Goal: Transaction & Acquisition: Purchase product/service

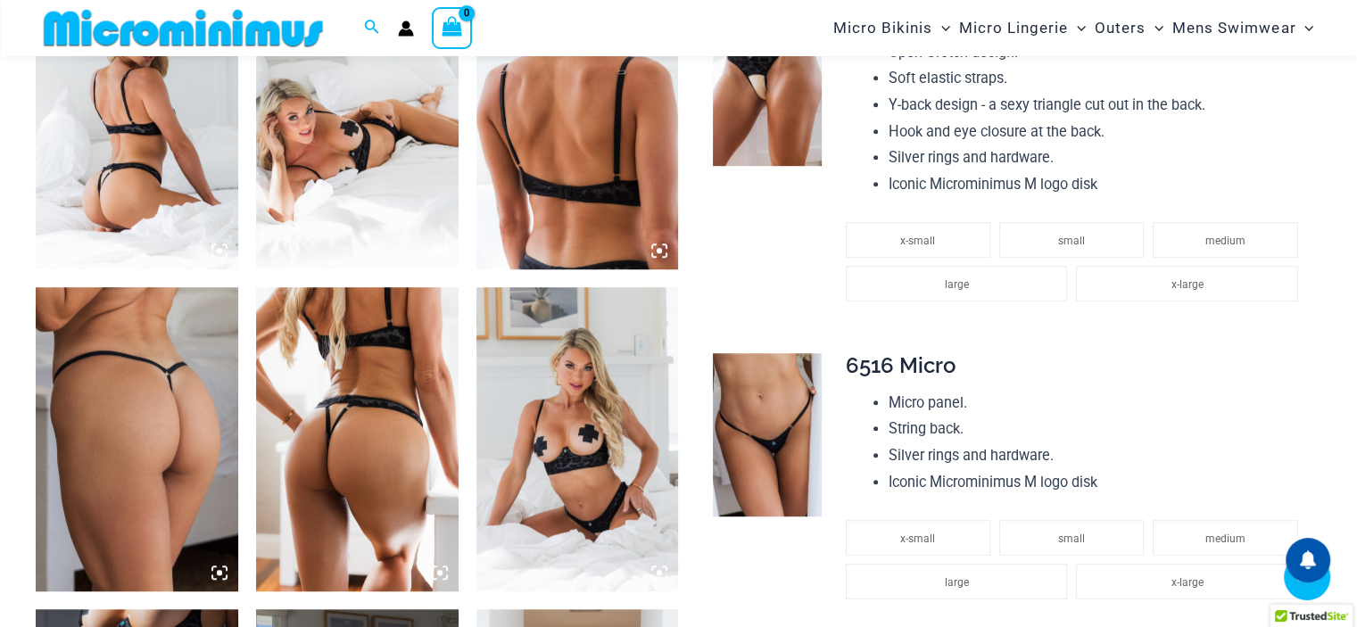
scroll to position [1144, 0]
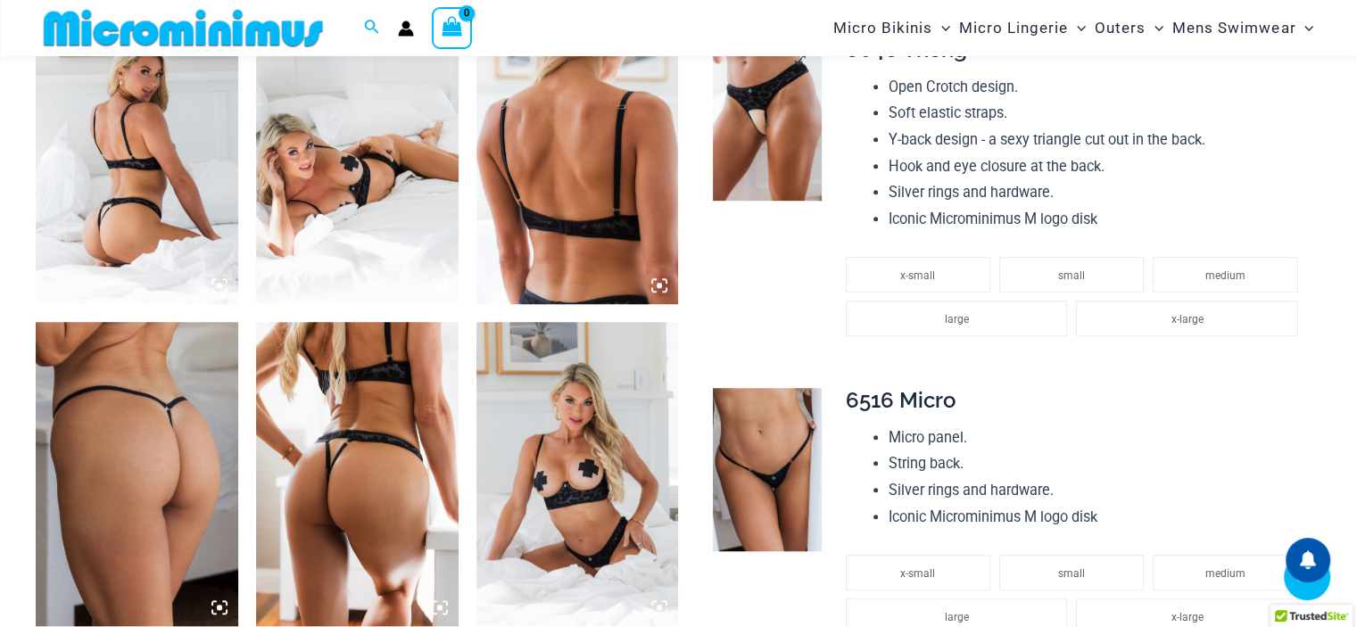
click at [754, 134] on img at bounding box center [767, 118] width 109 height 163
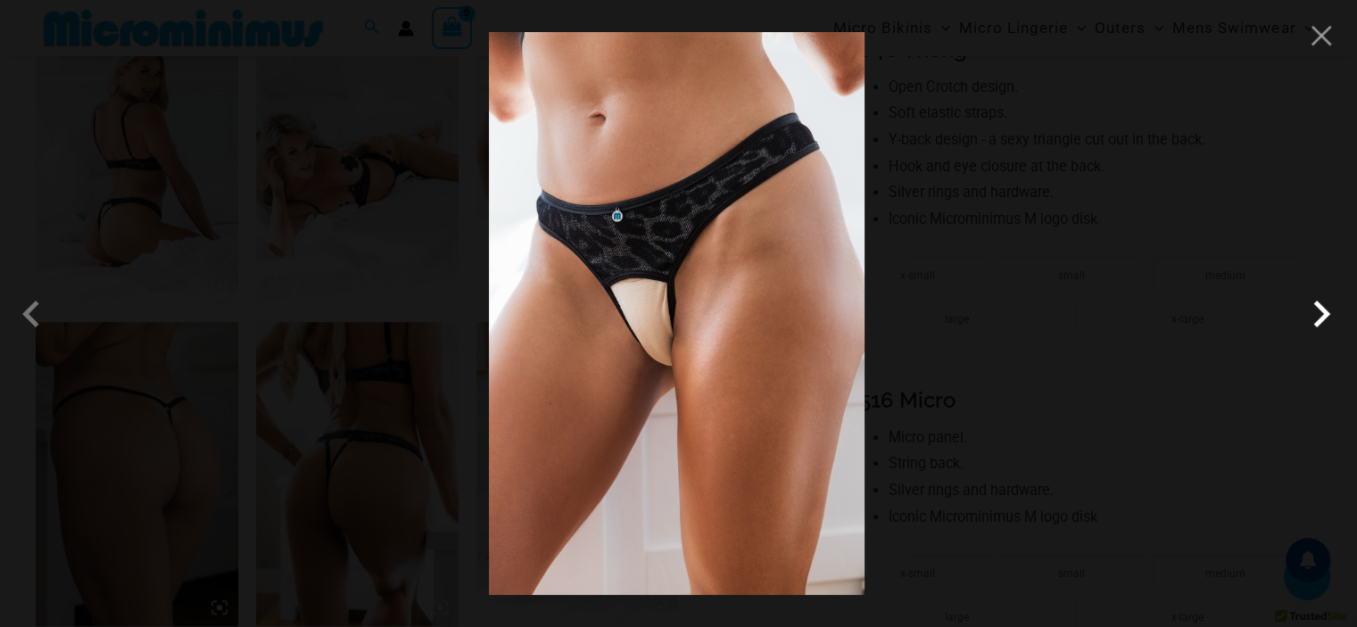
click at [1315, 326] on span at bounding box center [1322, 314] width 54 height 54
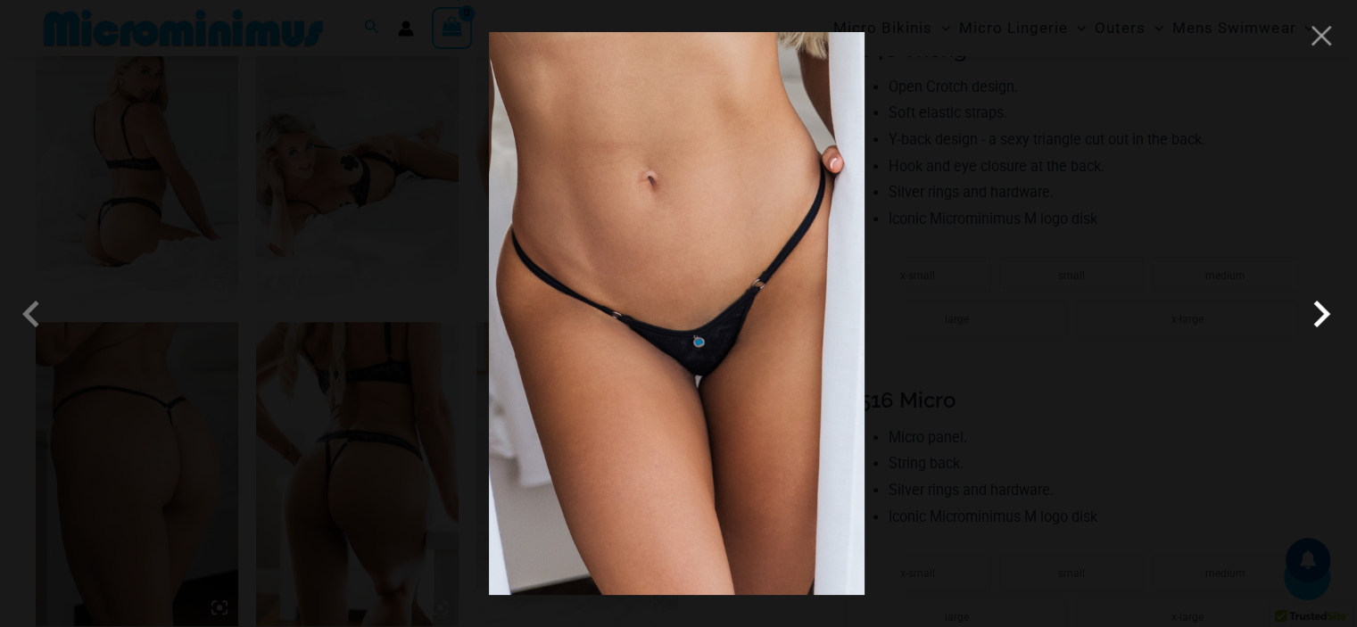
click at [1315, 325] on span at bounding box center [1322, 314] width 54 height 54
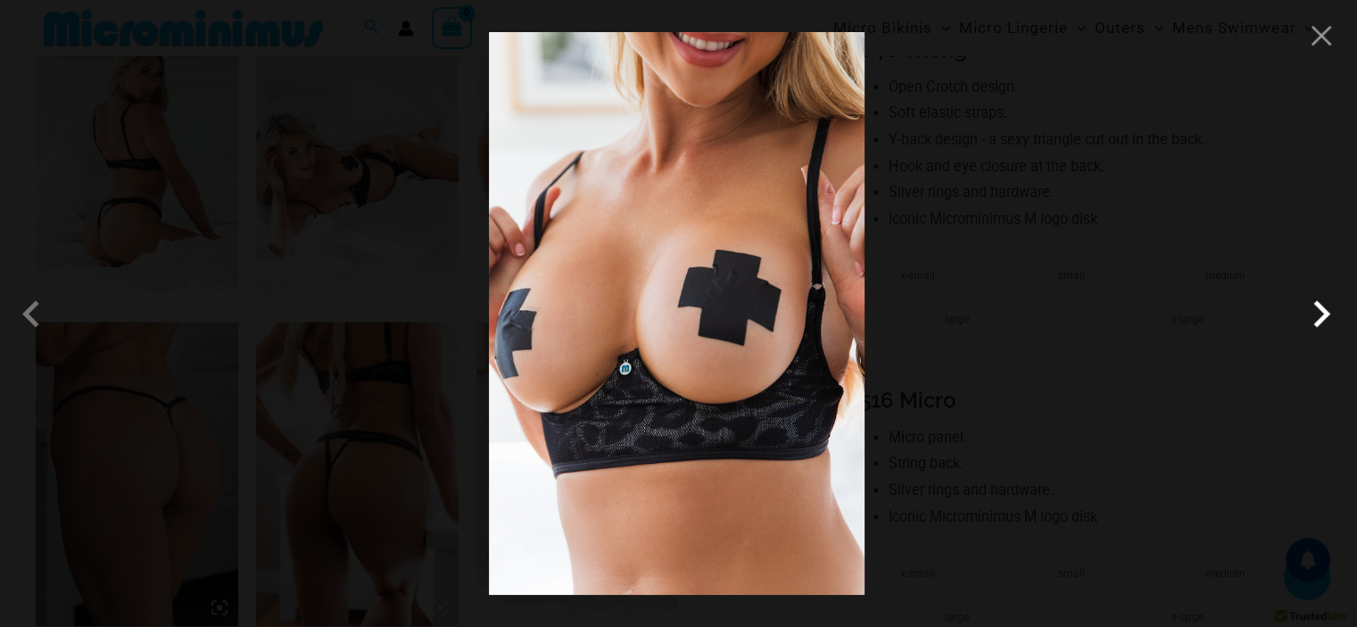
click at [1315, 325] on span at bounding box center [1322, 314] width 54 height 54
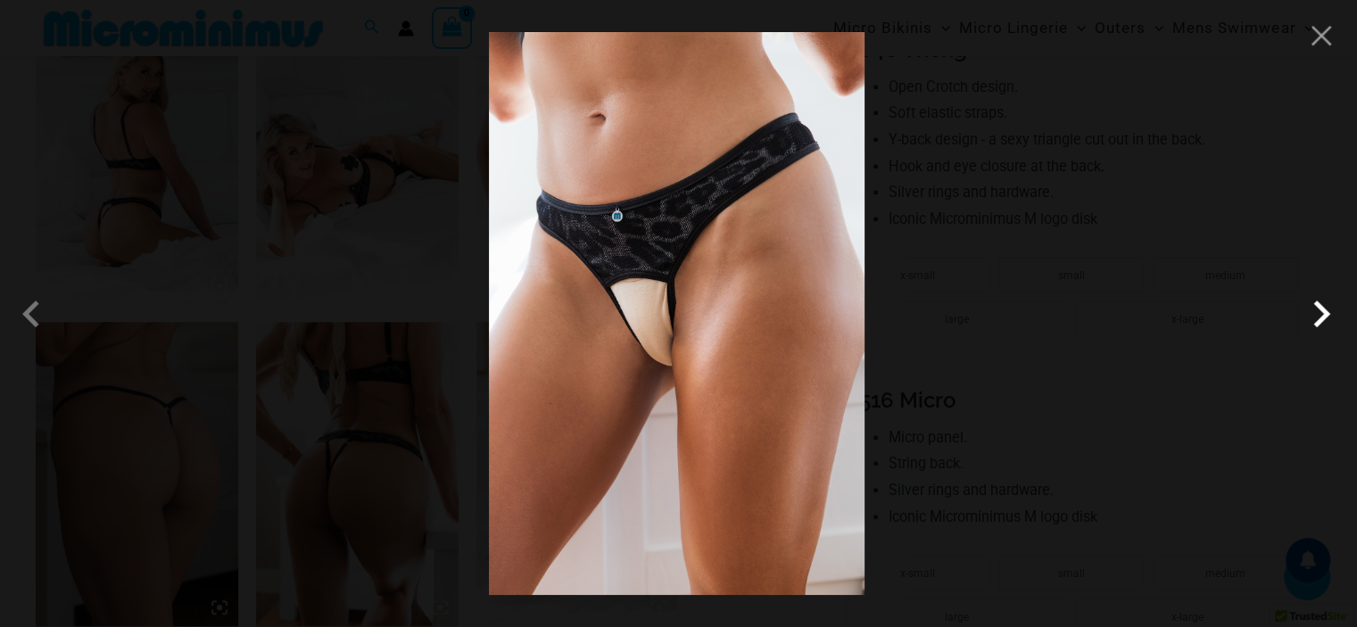
click at [1315, 325] on span at bounding box center [1322, 314] width 54 height 54
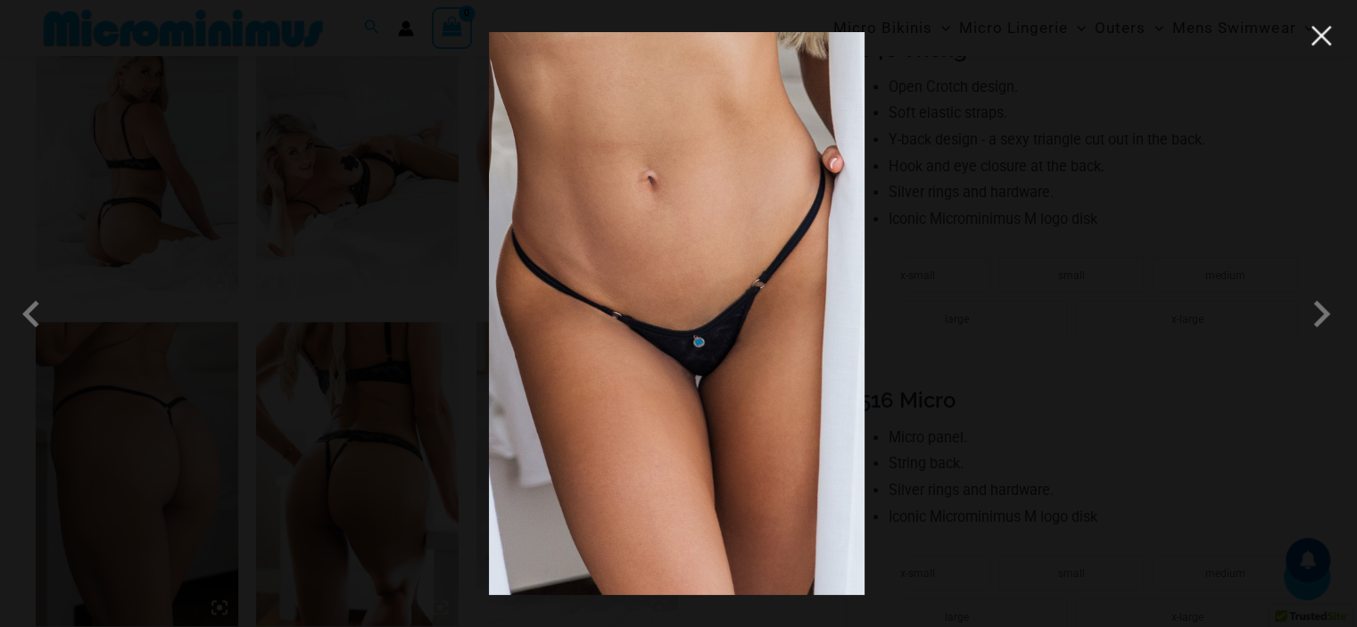
click at [1316, 46] on button "Close" at bounding box center [1321, 35] width 27 height 27
